Goal: Obtain resource: Download file/media

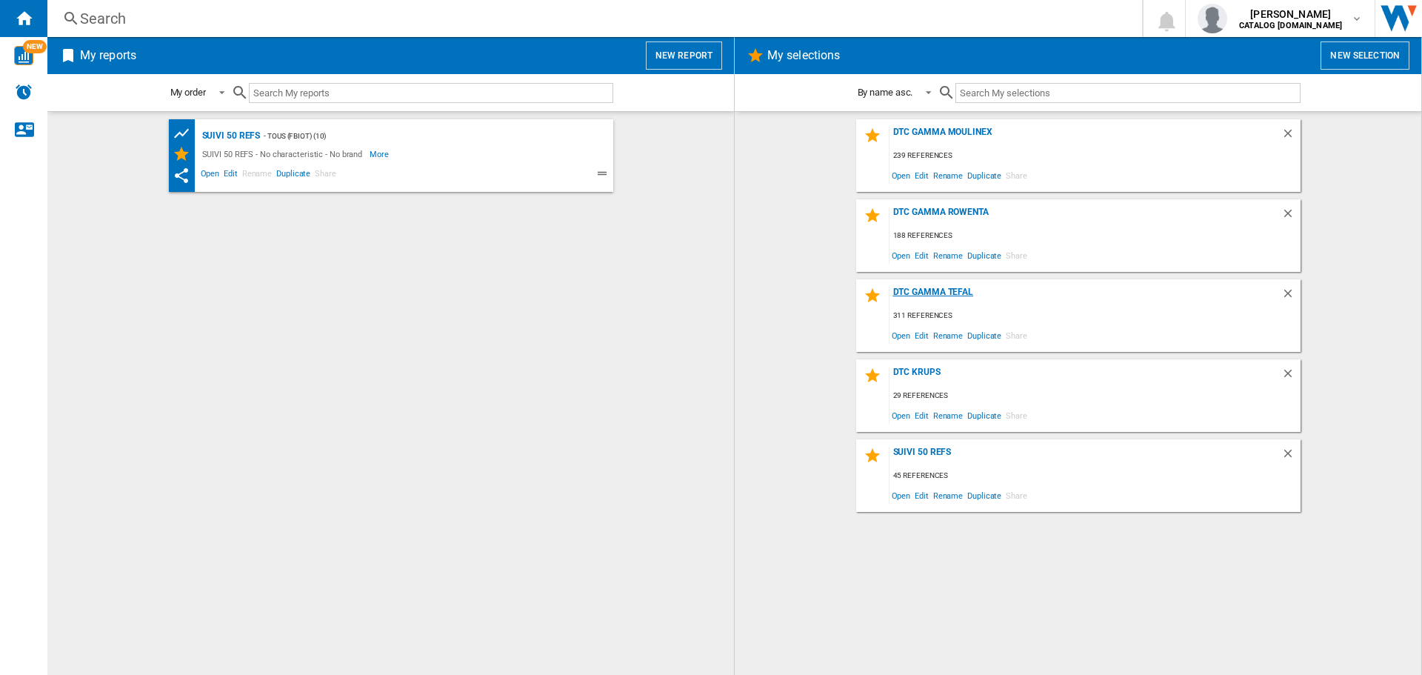
click at [948, 294] on div "DTC GAMMA TEFAL" at bounding box center [1085, 297] width 392 height 20
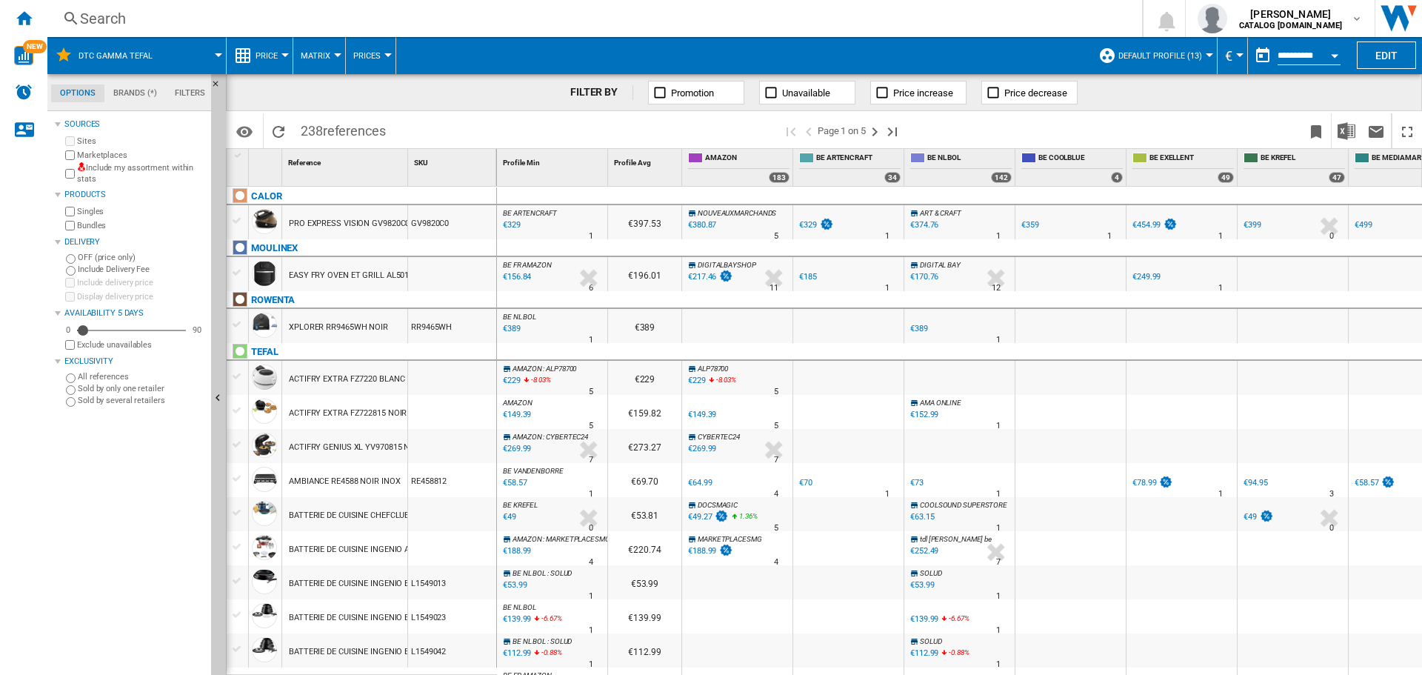
click at [1188, 56] on span "Default profile (13)" at bounding box center [1160, 56] width 84 height 10
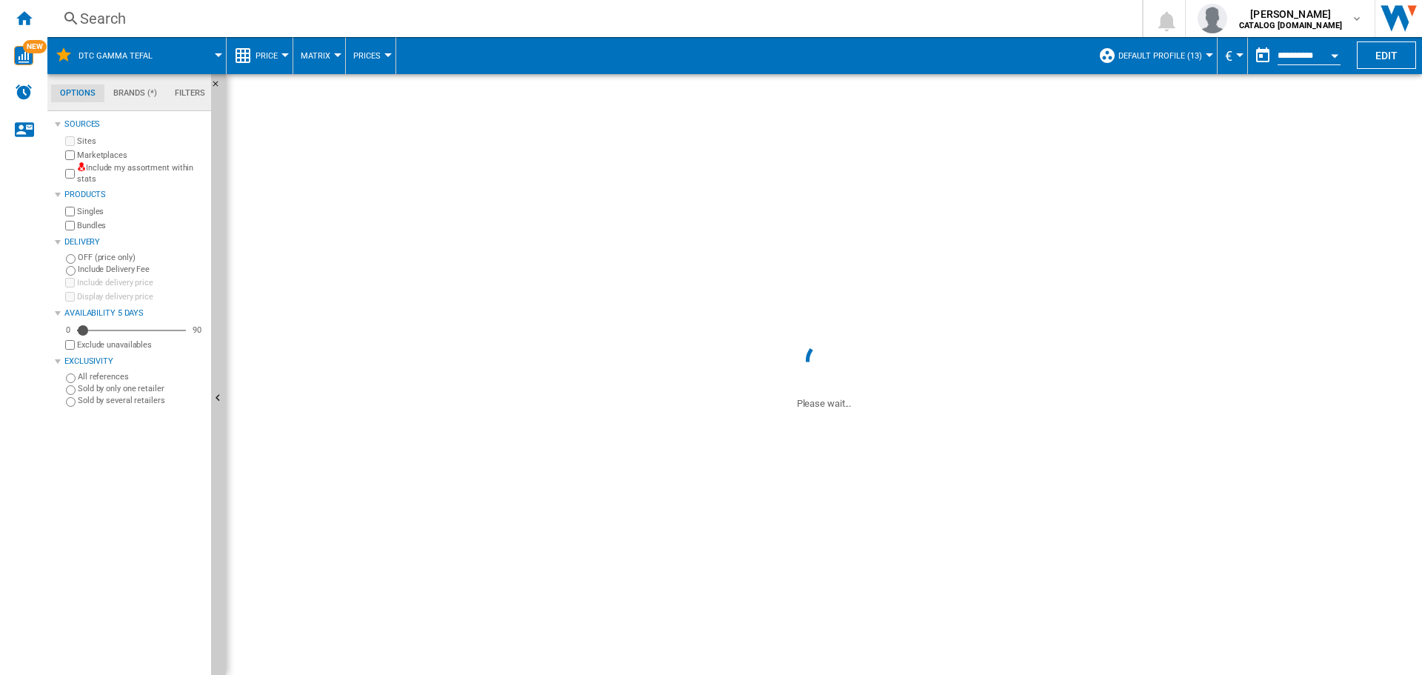
click at [1146, 55] on span "Default profile (13)" at bounding box center [1160, 56] width 84 height 10
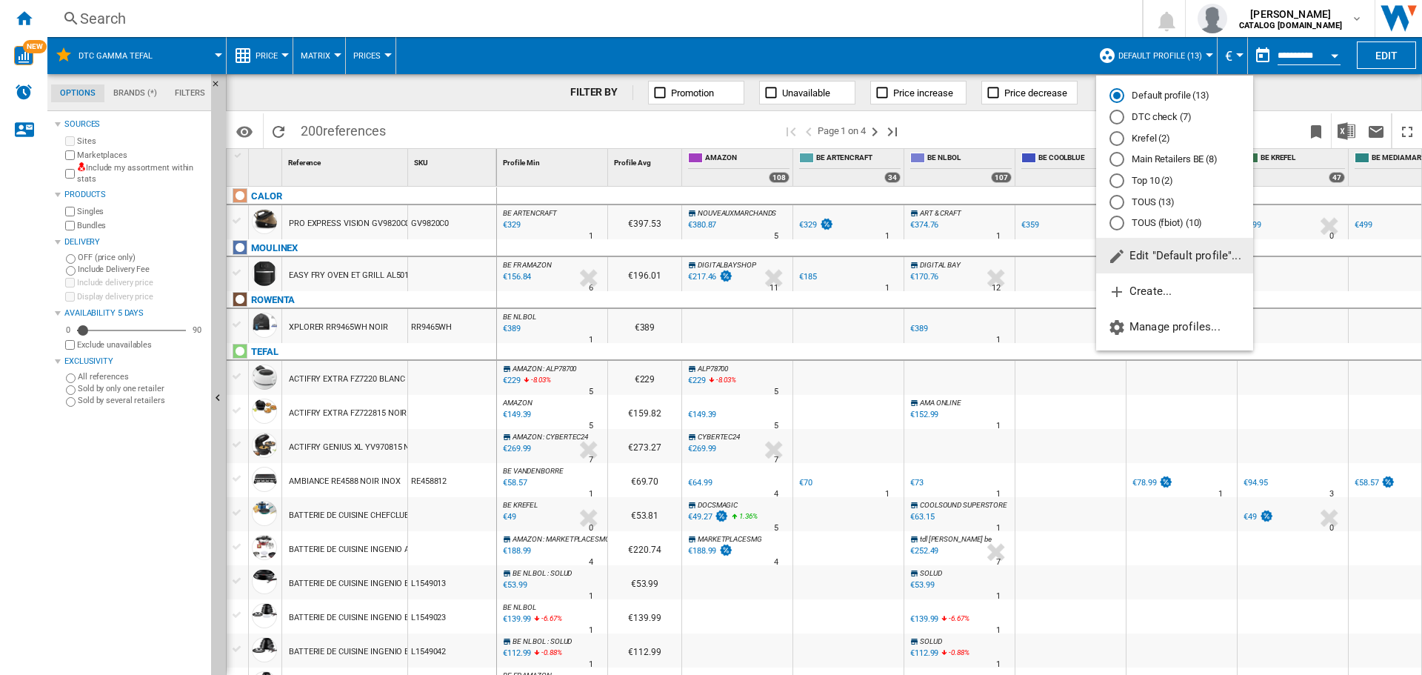
click at [1117, 118] on div "DTC check (7)" at bounding box center [1116, 117] width 15 height 15
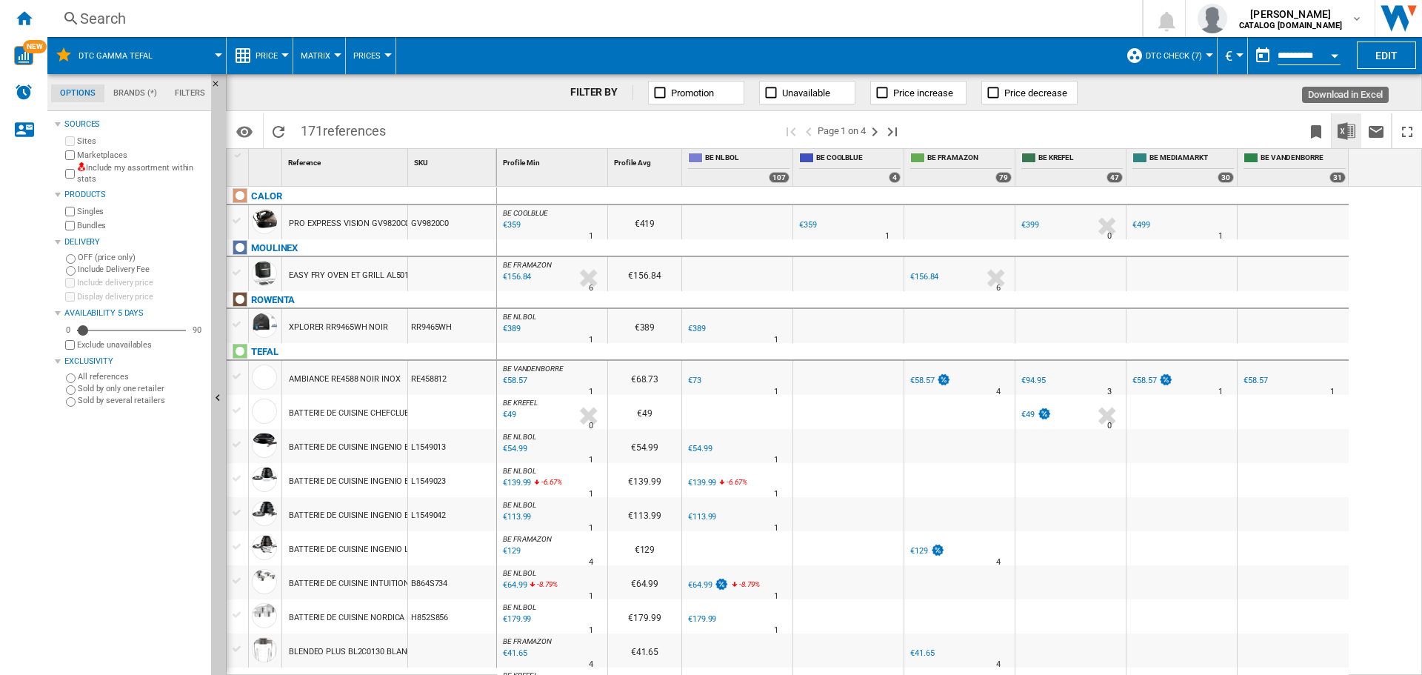
click at [1350, 133] on img "Download in Excel" at bounding box center [1346, 131] width 18 height 18
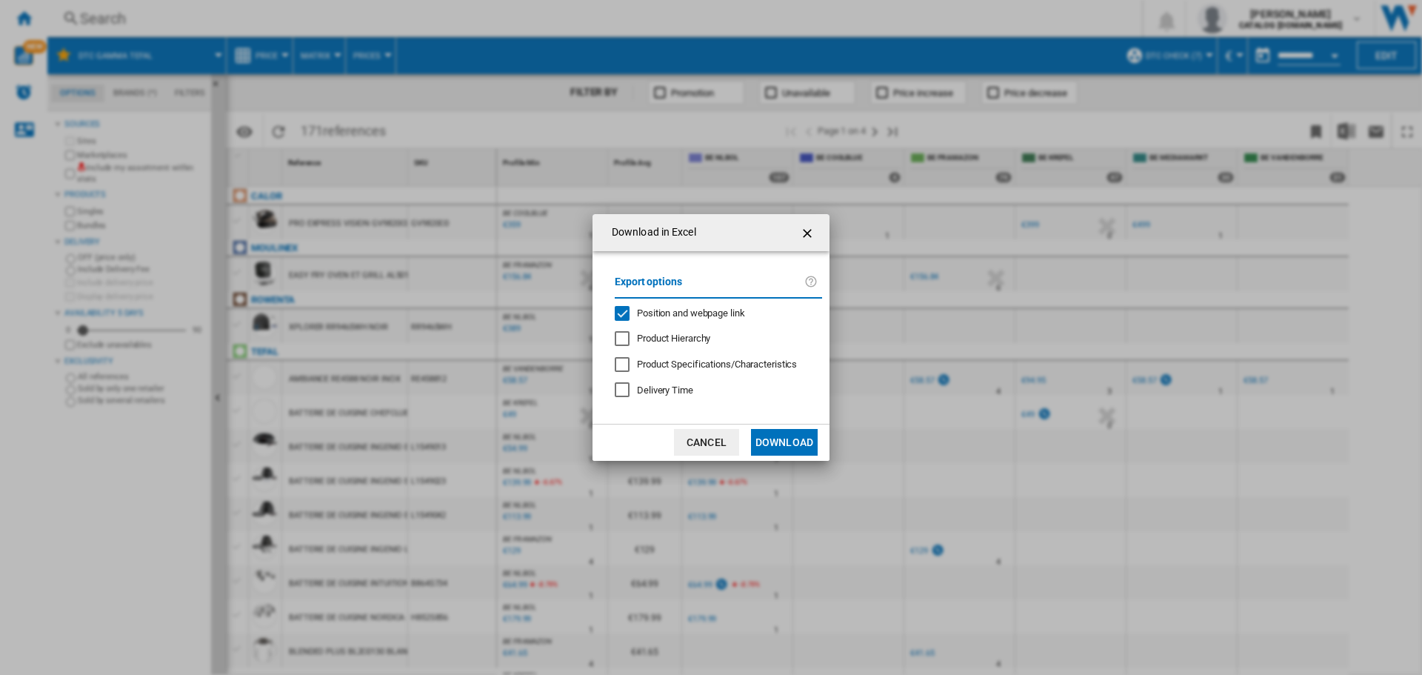
click at [621, 312] on div "Position and webpage link" at bounding box center [622, 313] width 15 height 15
click at [777, 444] on button "Download" at bounding box center [784, 442] width 67 height 27
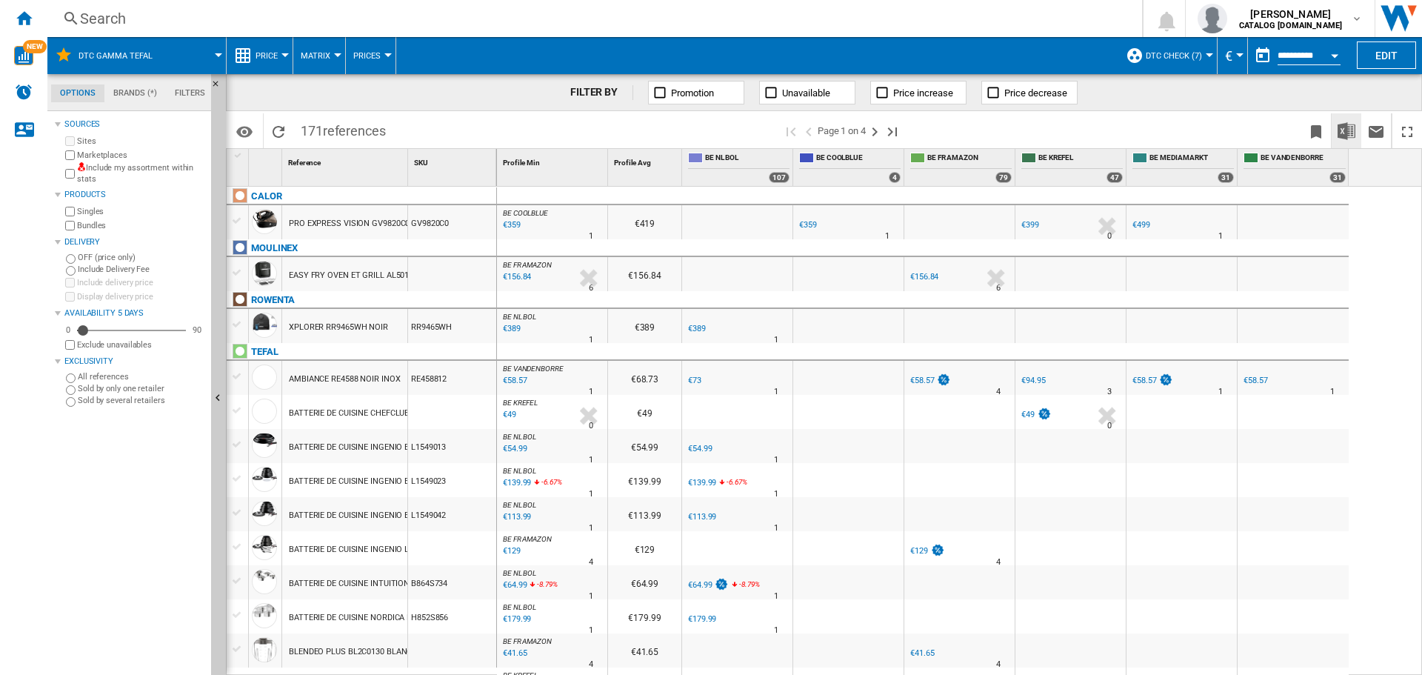
click at [1349, 133] on img "Download in Excel" at bounding box center [1346, 131] width 18 height 18
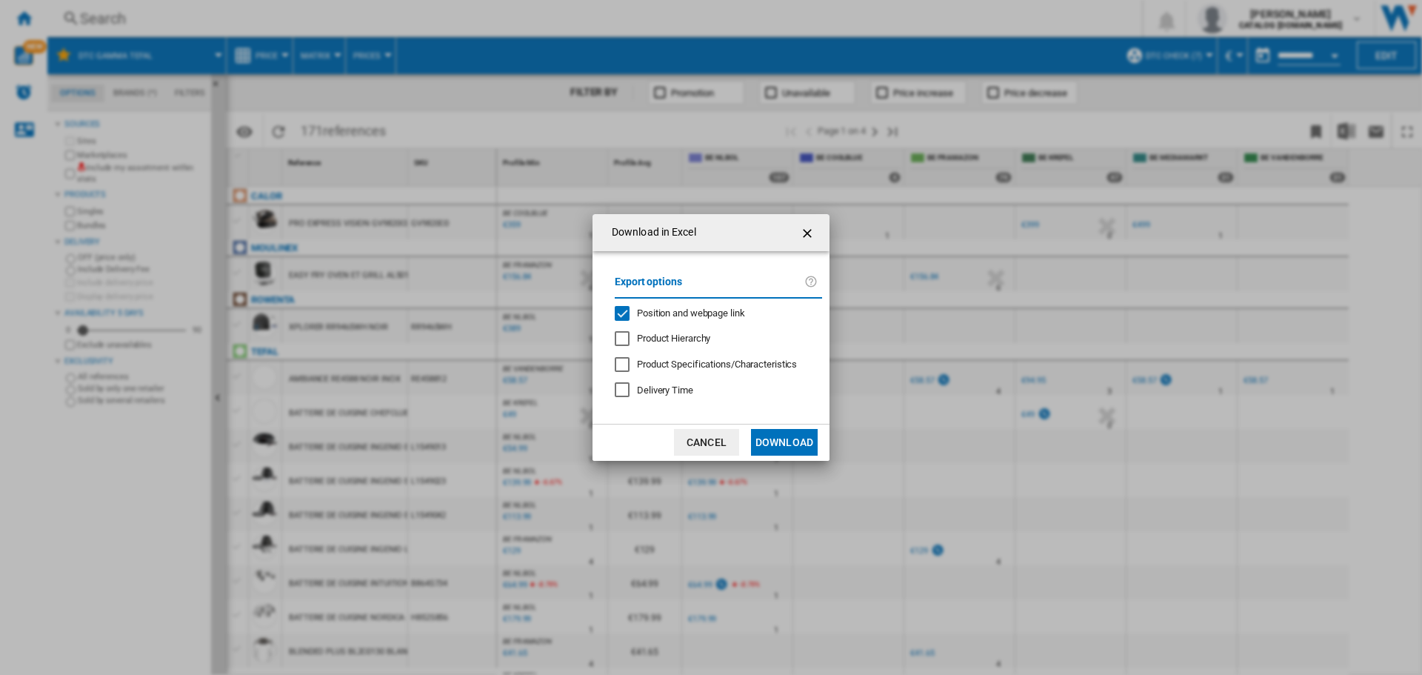
click at [622, 312] on div "Position and webpage link" at bounding box center [622, 313] width 15 height 15
click at [774, 444] on button "Download" at bounding box center [784, 442] width 67 height 27
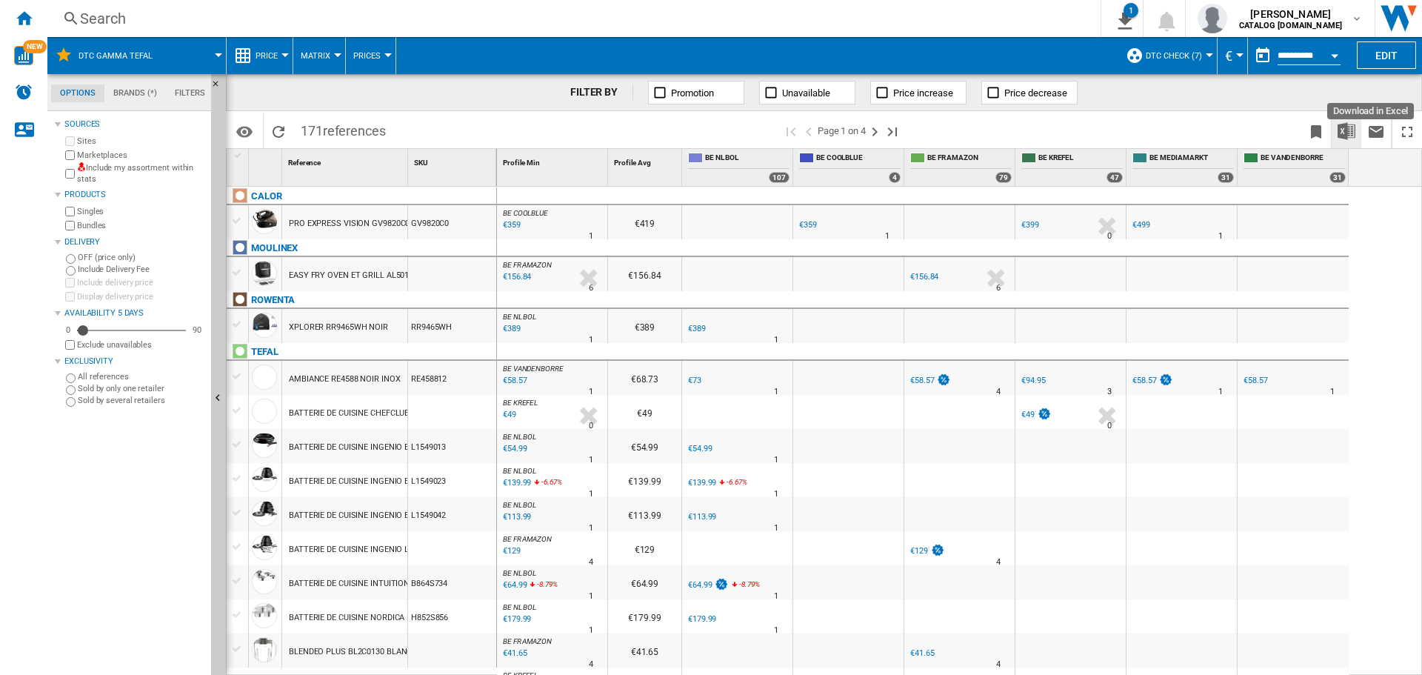
click at [1348, 131] on img "Download in Excel" at bounding box center [1346, 131] width 18 height 18
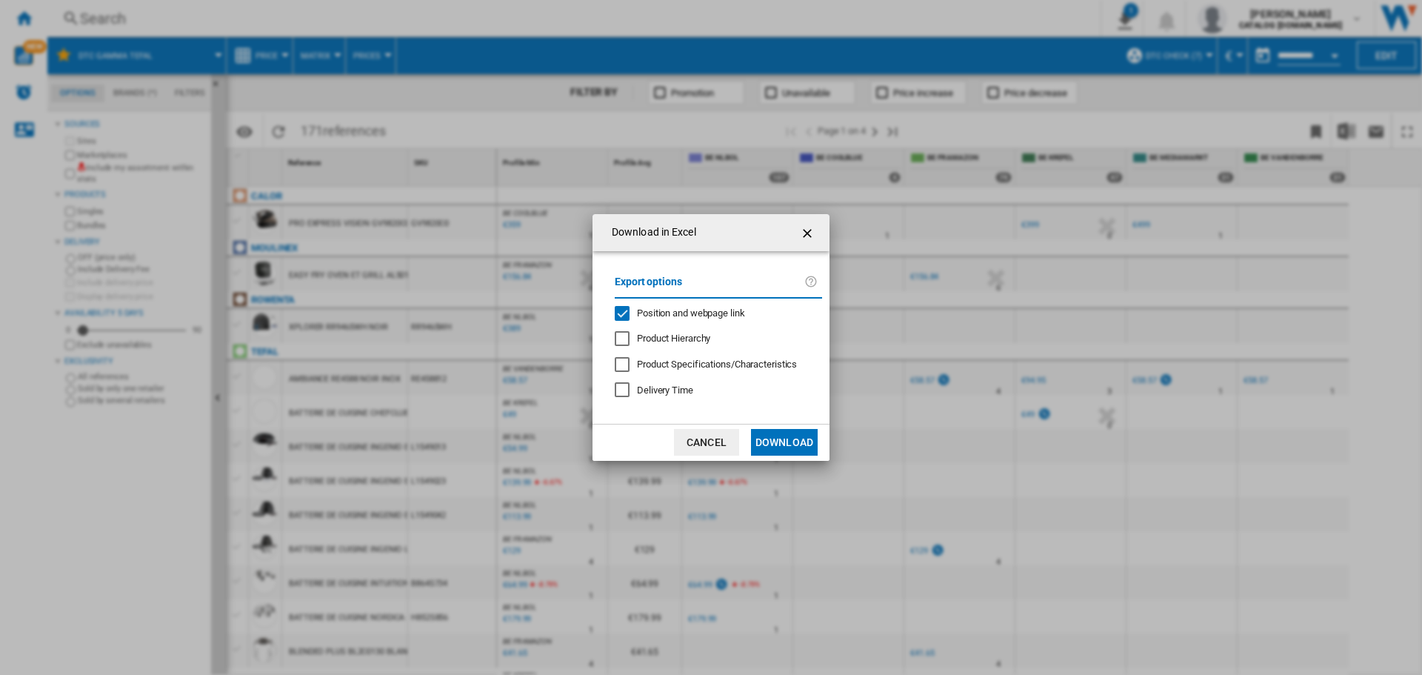
click at [625, 313] on div "Position and webpage link" at bounding box center [622, 313] width 15 height 15
click at [791, 441] on button "Download" at bounding box center [784, 442] width 67 height 27
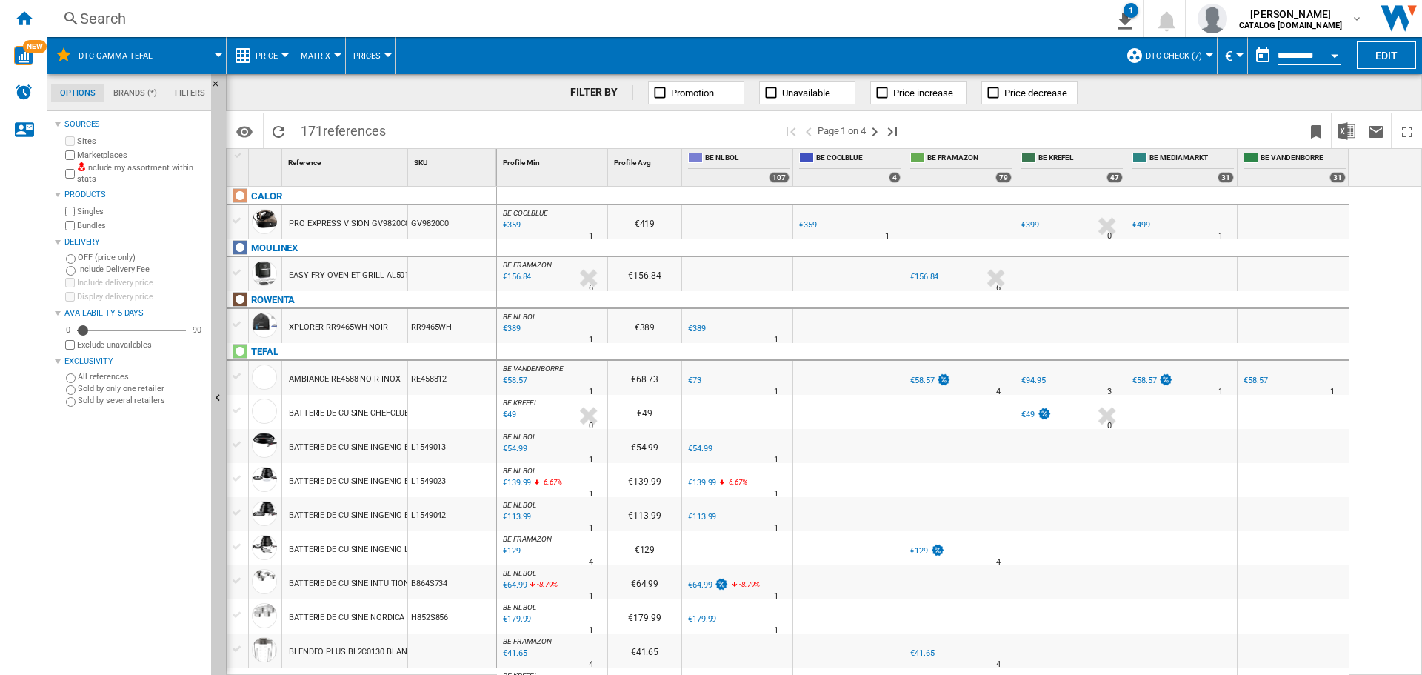
click at [196, 52] on span at bounding box center [195, 55] width 45 height 37
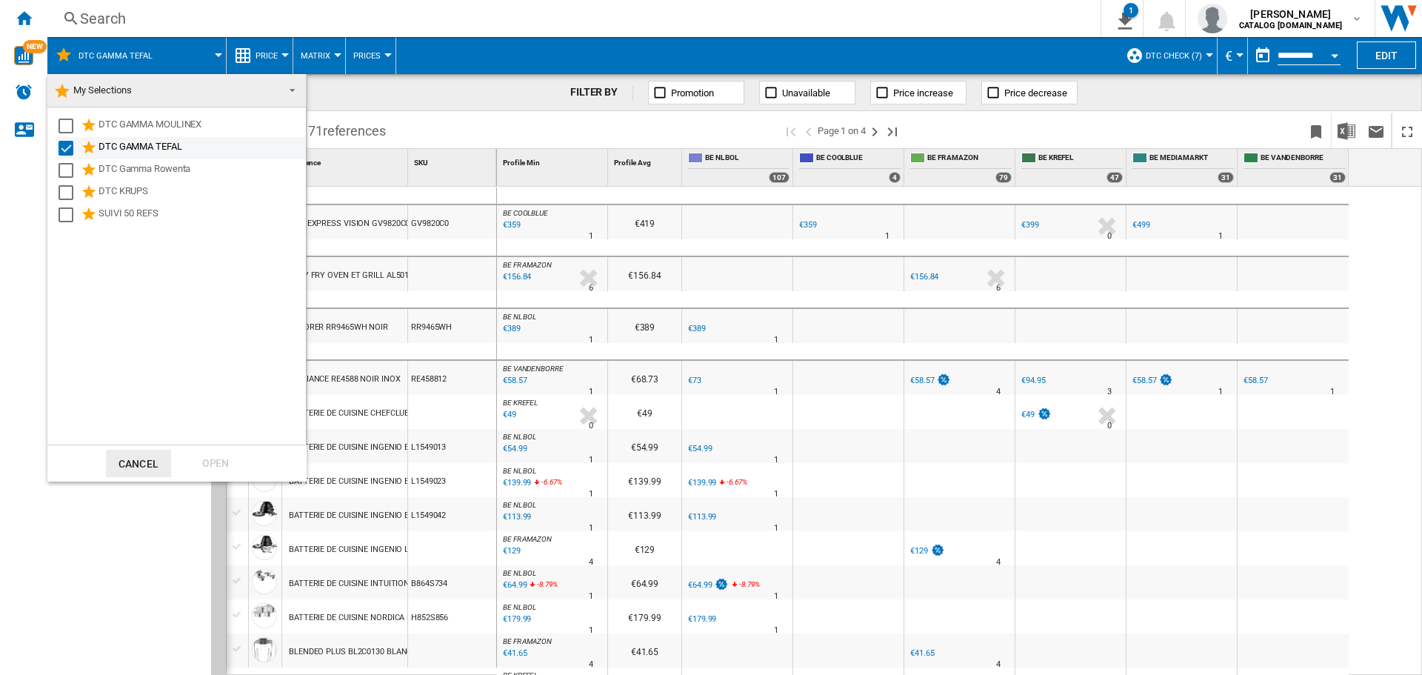
click at [70, 151] on div "Select" at bounding box center [65, 148] width 15 height 15
click at [66, 168] on div "Select" at bounding box center [65, 170] width 15 height 15
click at [229, 461] on div "Open" at bounding box center [215, 462] width 65 height 27
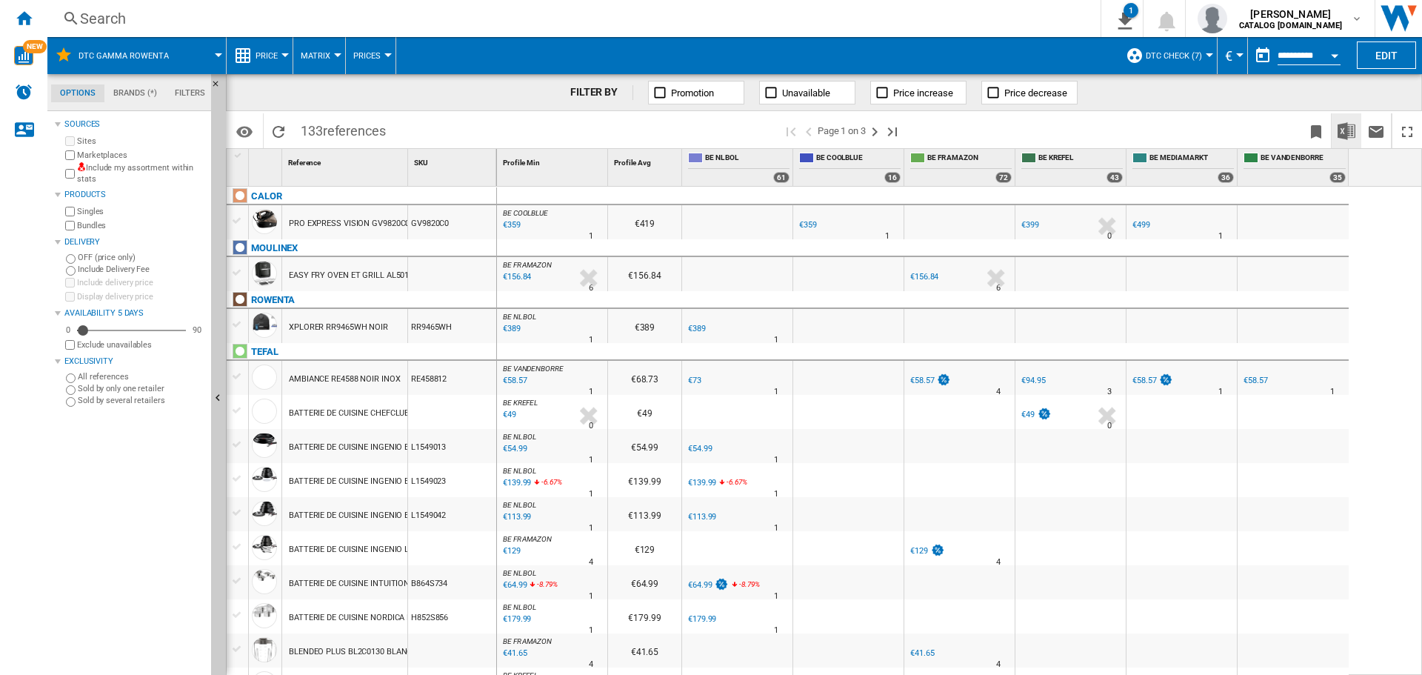
click at [1348, 133] on img "Download in Excel" at bounding box center [1346, 131] width 18 height 18
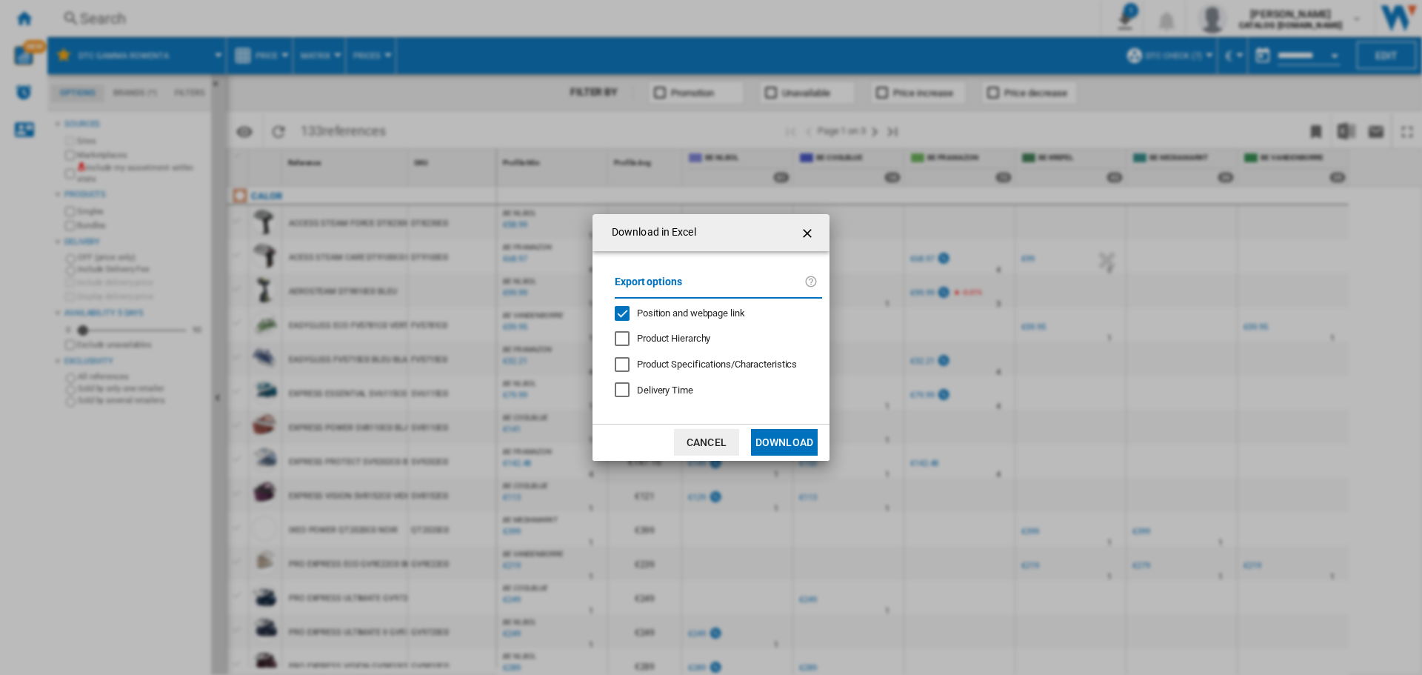
click at [617, 319] on div "Position and webpage link" at bounding box center [622, 313] width 15 height 15
click at [783, 436] on button "Download" at bounding box center [784, 442] width 67 height 27
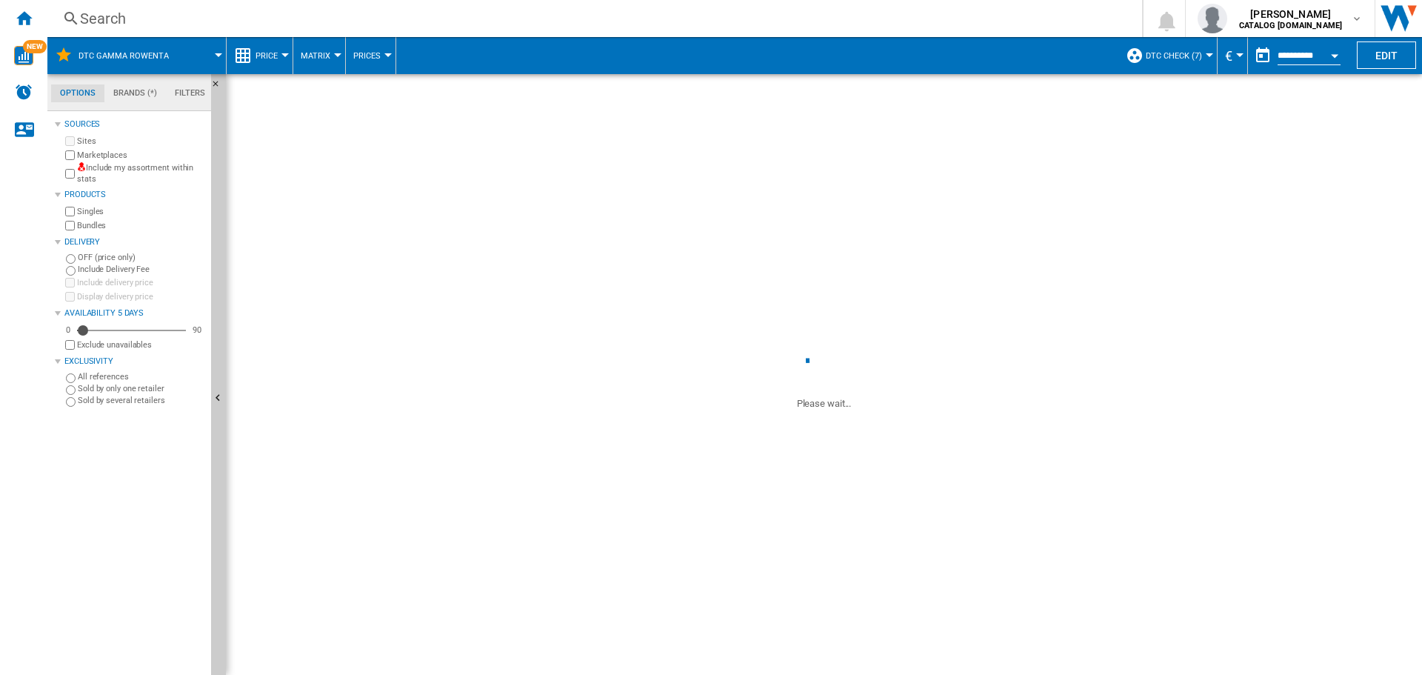
click at [115, 21] on div "Search" at bounding box center [591, 18] width 1023 height 21
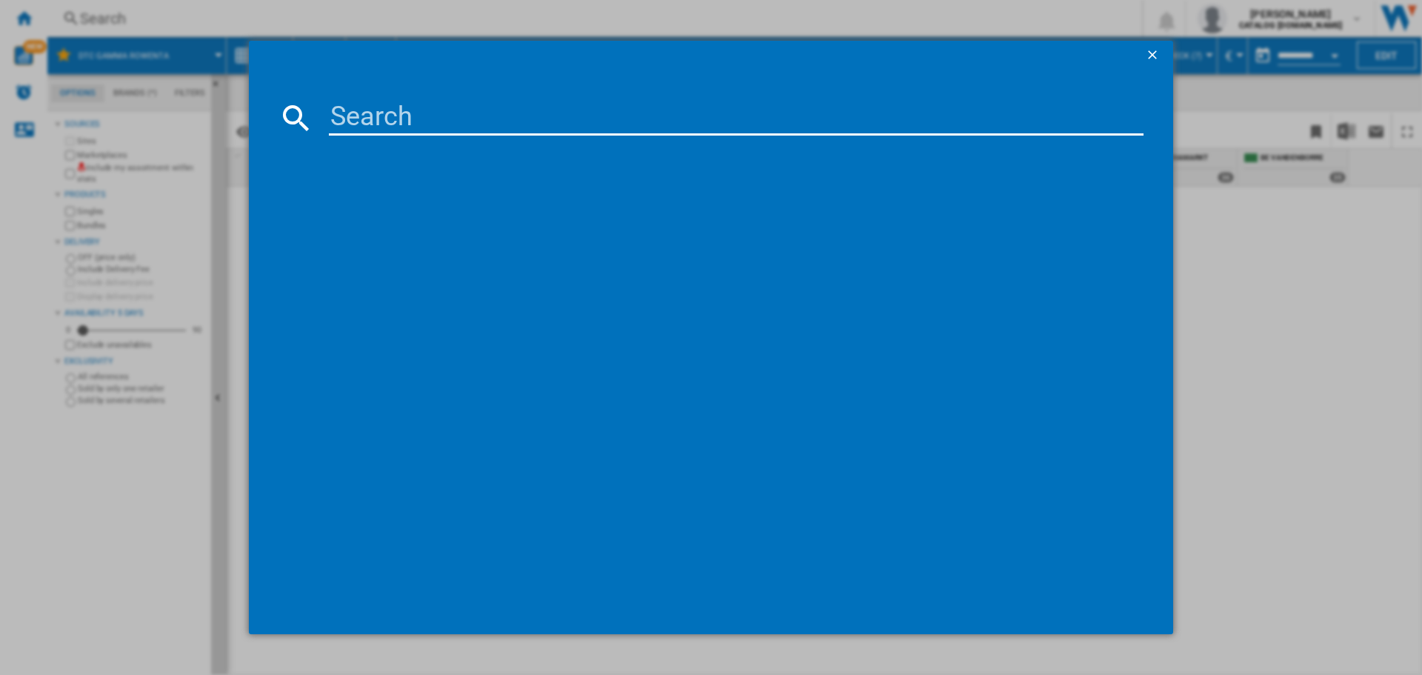
click at [475, 131] on input at bounding box center [736, 118] width 815 height 36
paste input "GV9720C0"
type input "GV9720C0"
